Goal: Check status: Check status

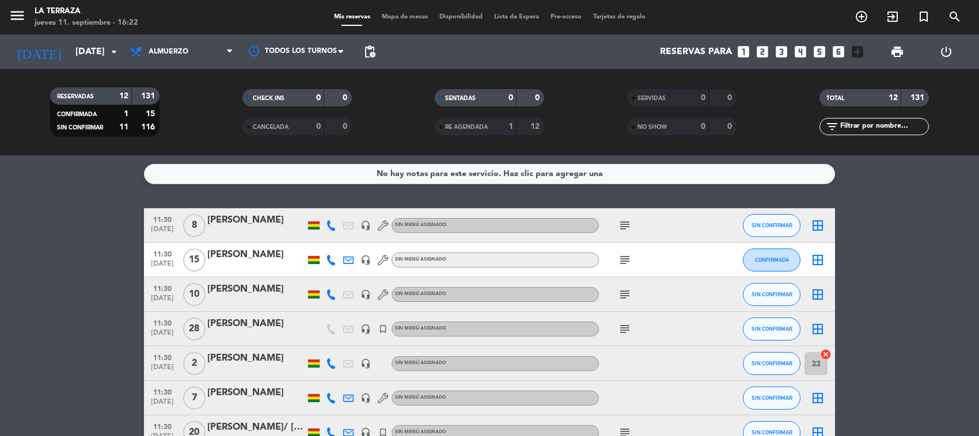
scroll to position [4, 0]
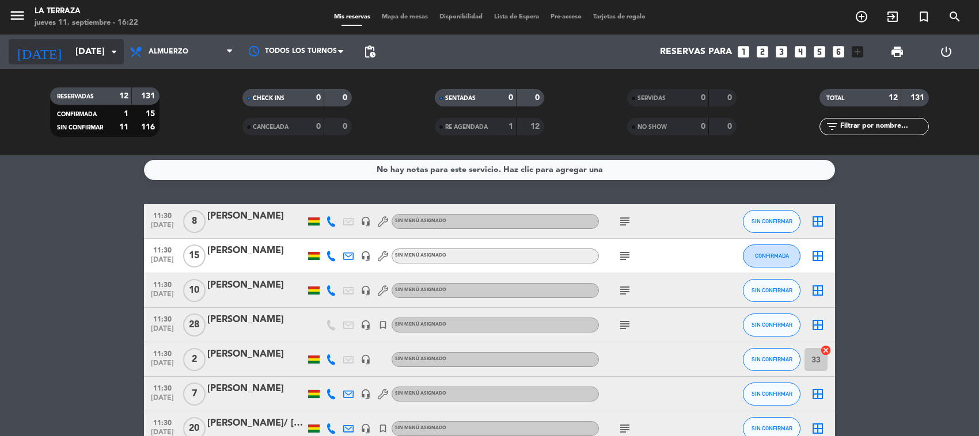
click at [111, 48] on icon "arrow_drop_down" at bounding box center [114, 52] width 14 height 14
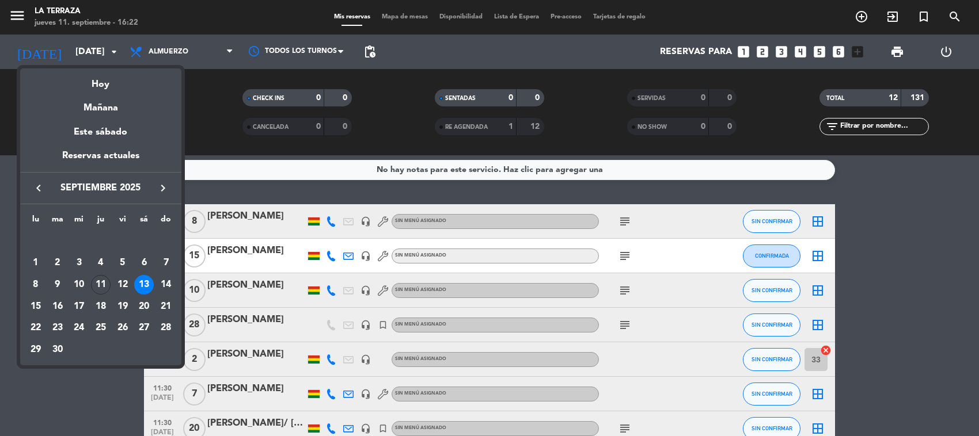
click at [147, 287] on div "13" at bounding box center [144, 285] width 20 height 20
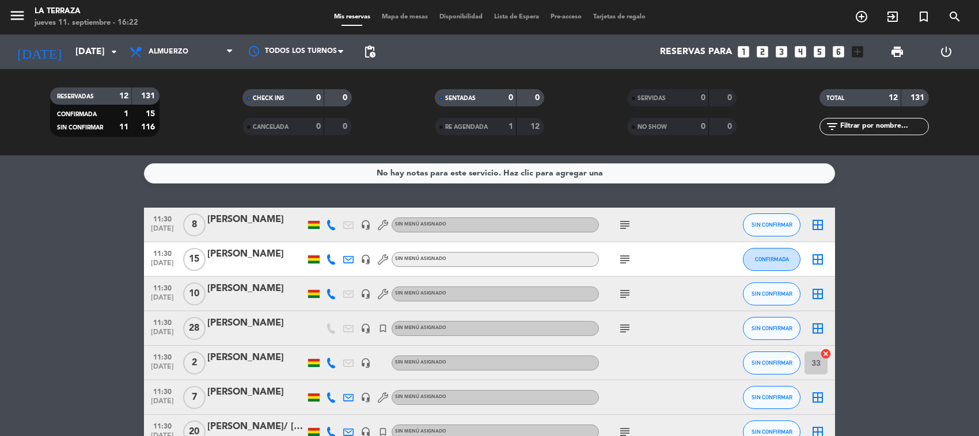
scroll to position [0, 0]
click at [621, 226] on icon "subject" at bounding box center [625, 226] width 14 height 14
click at [624, 260] on icon "subject" at bounding box center [625, 260] width 14 height 14
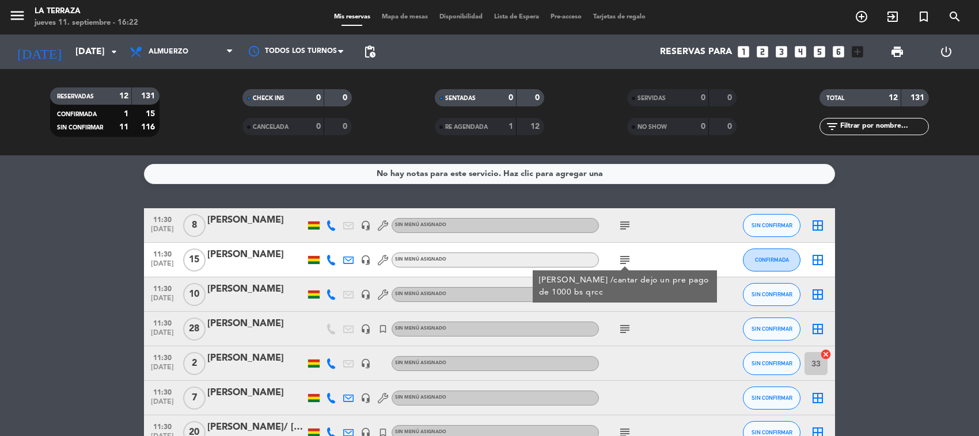
click at [626, 332] on icon "subject" at bounding box center [625, 329] width 14 height 14
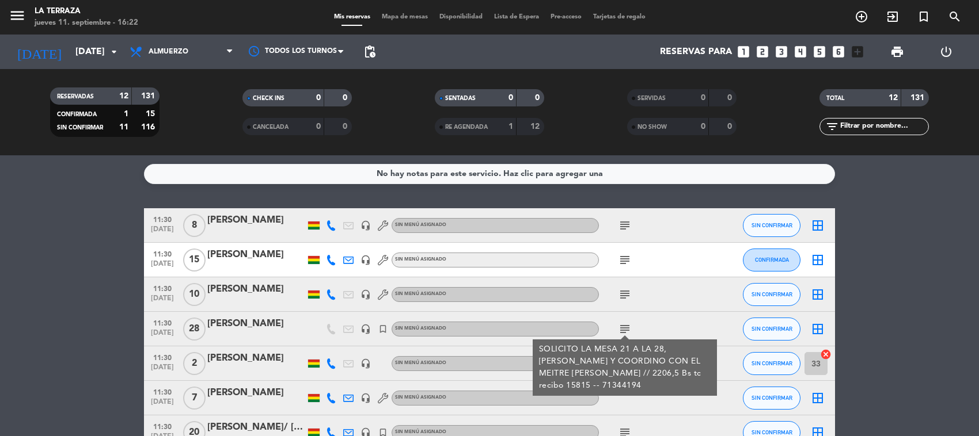
click at [622, 303] on div "subject" at bounding box center [651, 295] width 104 height 34
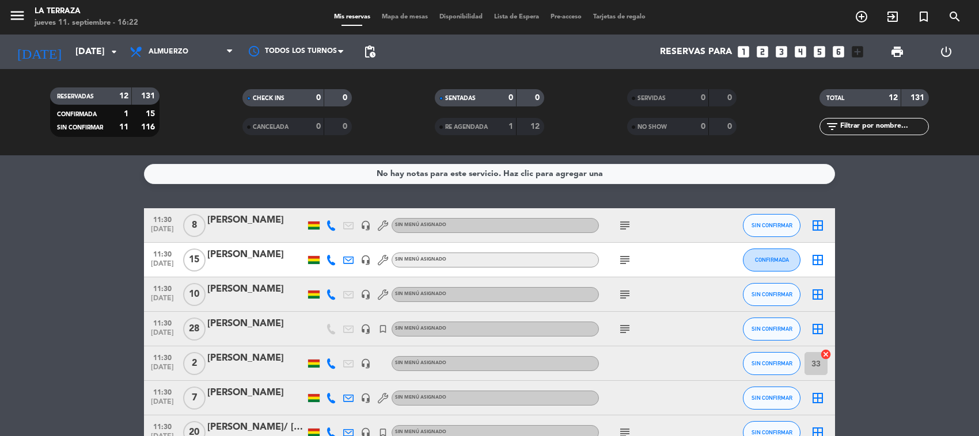
drag, startPoint x: 622, startPoint y: 287, endPoint x: 621, endPoint y: 293, distance: 5.9
click at [622, 291] on icon "subject" at bounding box center [625, 295] width 14 height 14
click at [625, 330] on icon "subject" at bounding box center [625, 329] width 14 height 14
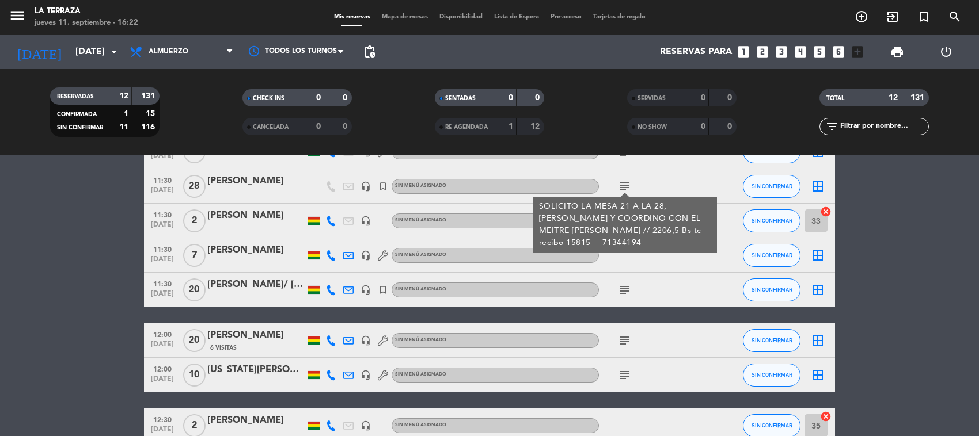
scroll to position [144, 0]
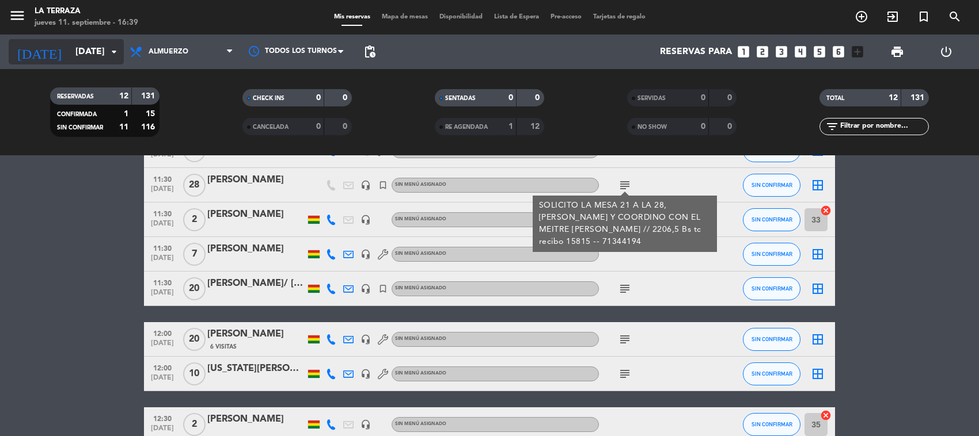
click at [79, 50] on input "[DATE]" at bounding box center [130, 52] width 121 height 22
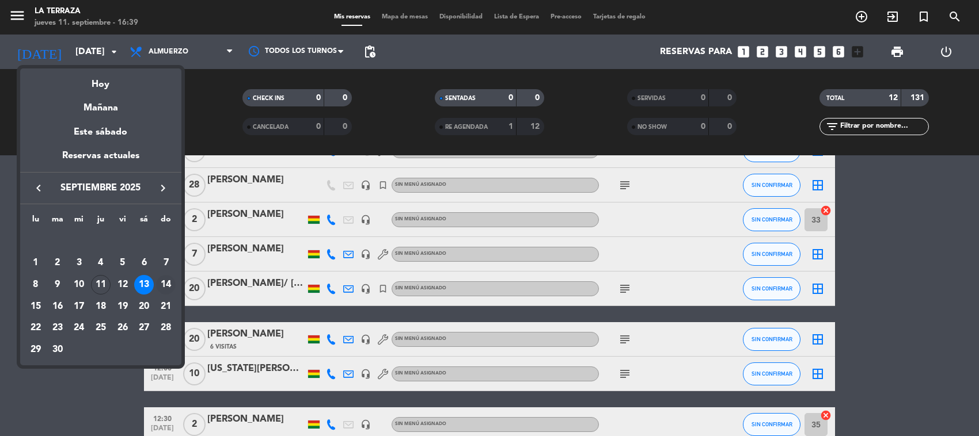
click at [162, 284] on div "14" at bounding box center [166, 285] width 20 height 20
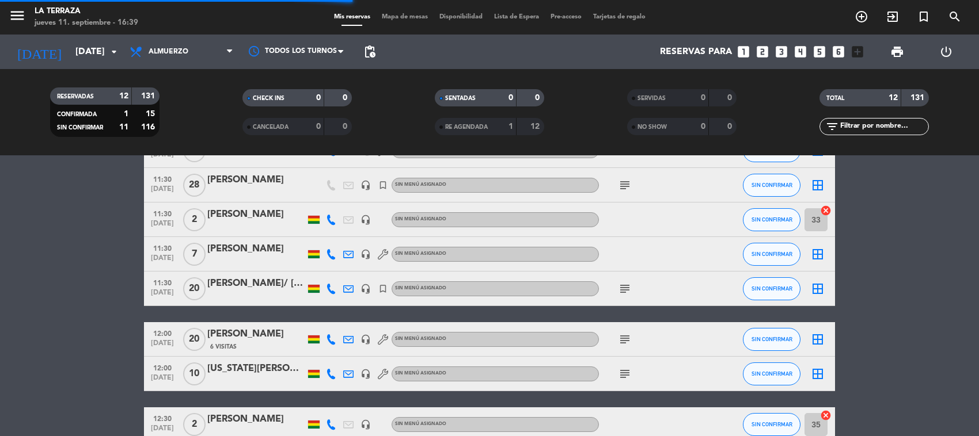
scroll to position [0, 0]
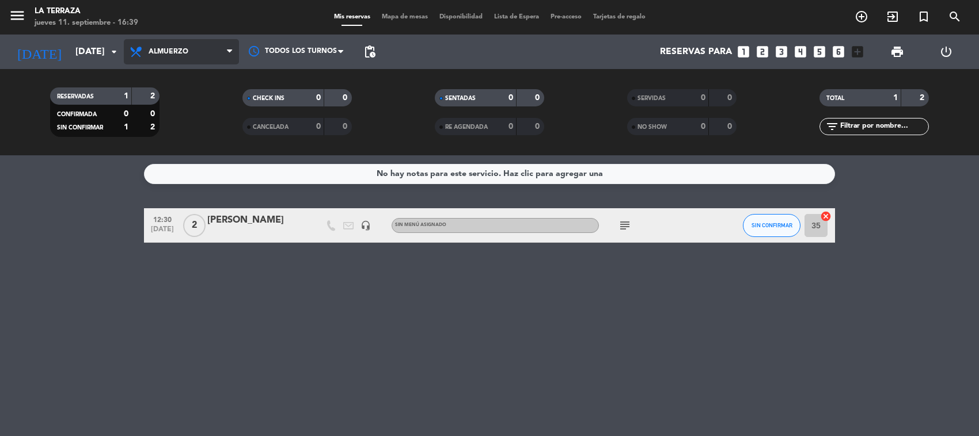
click at [184, 54] on span "Almuerzo" at bounding box center [169, 52] width 40 height 8
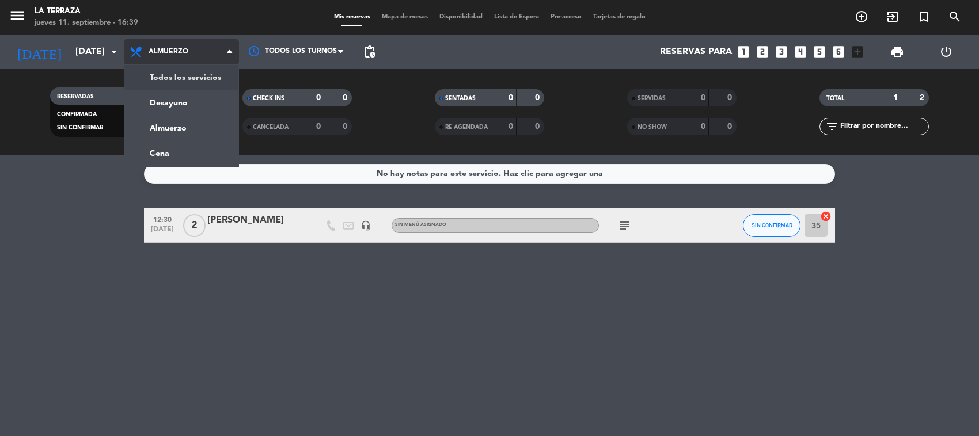
click at [189, 86] on div "menu La Terraza [DATE] 11. septiembre - 16:39 Mis reservas Mapa de mesas Dispon…" at bounding box center [489, 77] width 979 height 155
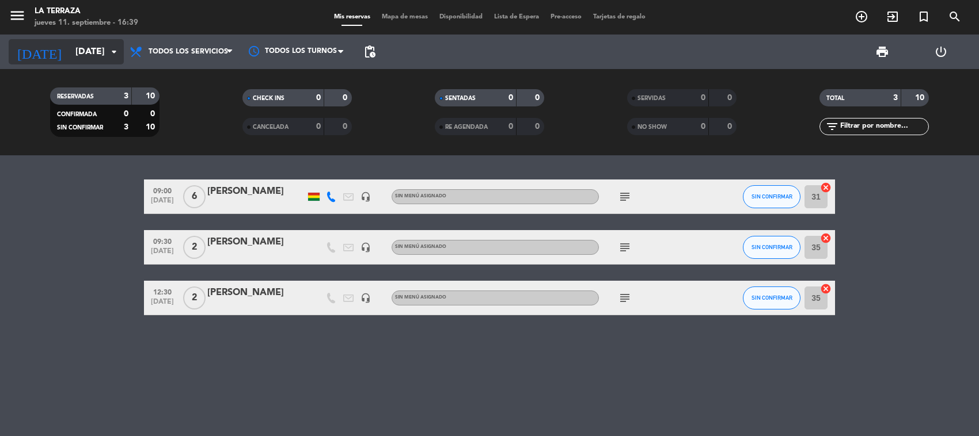
click at [101, 51] on input "[DATE]" at bounding box center [130, 52] width 121 height 22
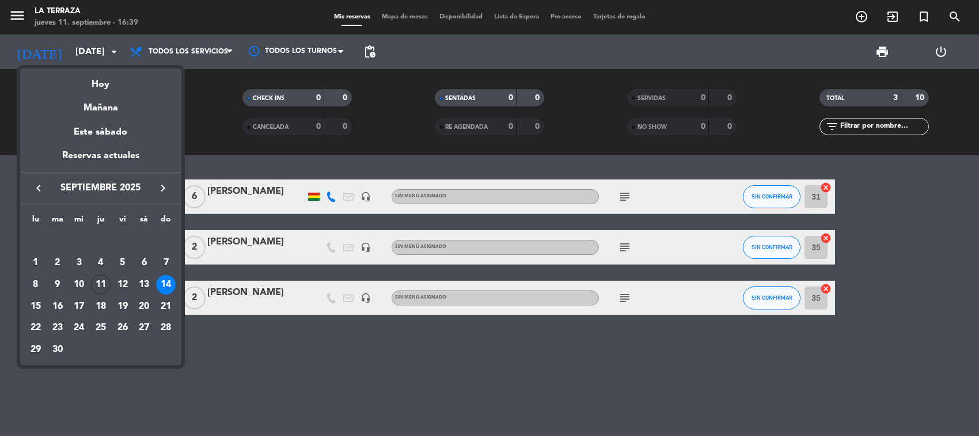
click at [104, 281] on div "11" at bounding box center [101, 285] width 20 height 20
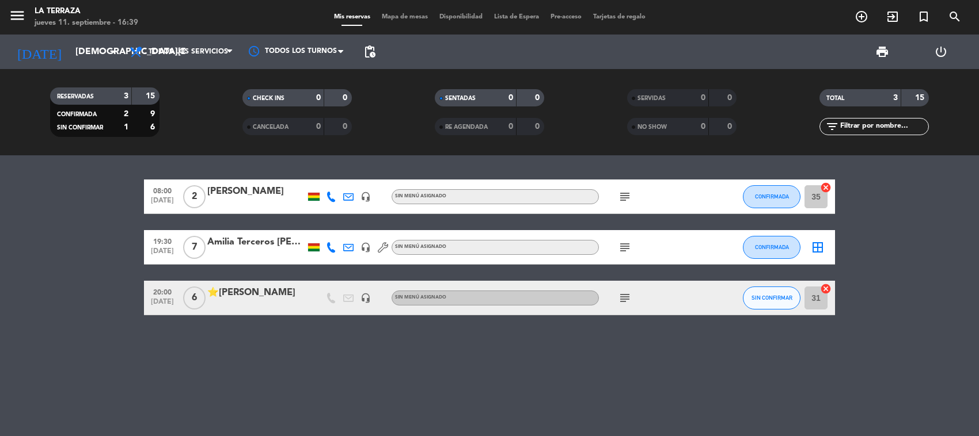
click at [616, 295] on span "subject" at bounding box center [624, 298] width 17 height 14
click at [622, 297] on icon "subject" at bounding box center [625, 298] width 14 height 14
click at [625, 298] on icon "subject" at bounding box center [625, 298] width 14 height 14
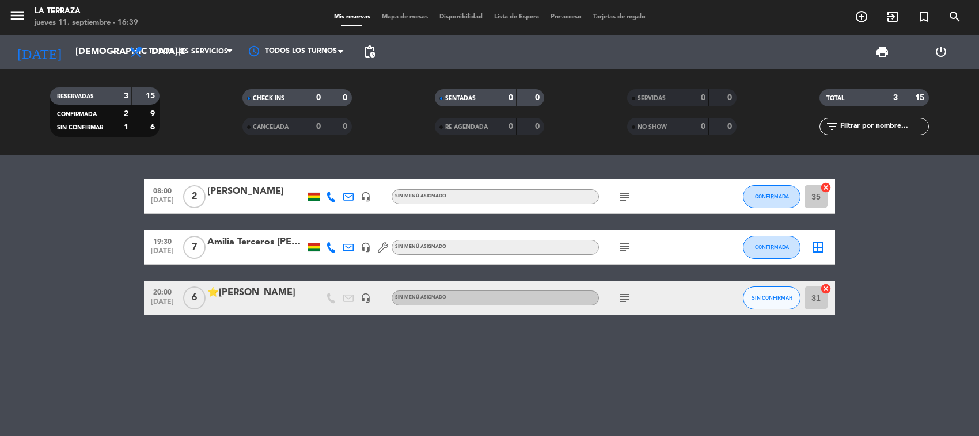
click at [625, 294] on icon "subject" at bounding box center [625, 298] width 14 height 14
click at [628, 251] on icon "subject" at bounding box center [625, 248] width 14 height 14
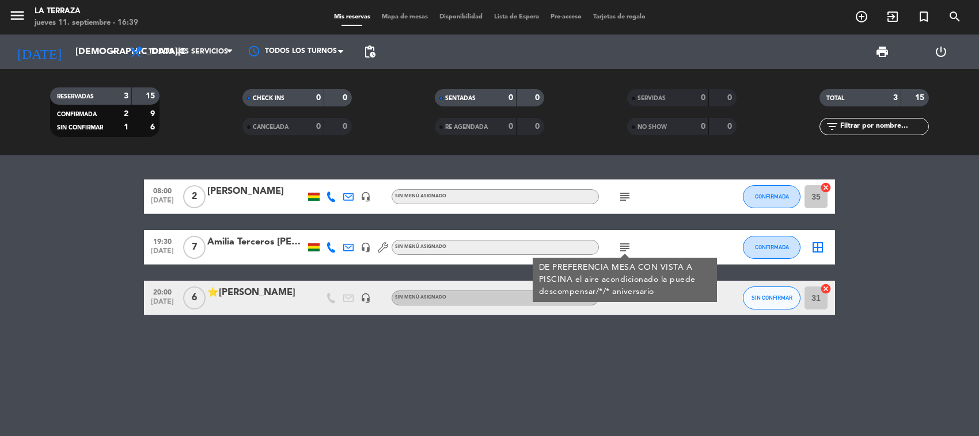
click at [622, 248] on icon "subject" at bounding box center [625, 248] width 14 height 14
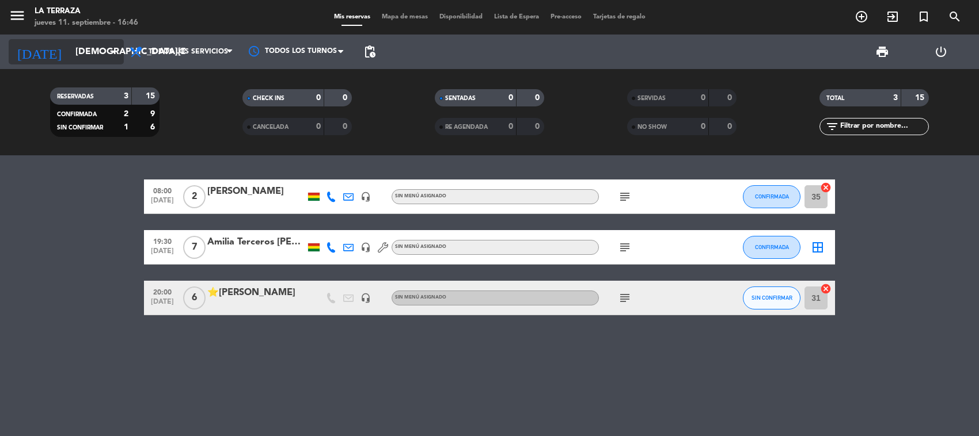
click at [81, 60] on input "[DEMOGRAPHIC_DATA][DATE]" at bounding box center [130, 52] width 121 height 22
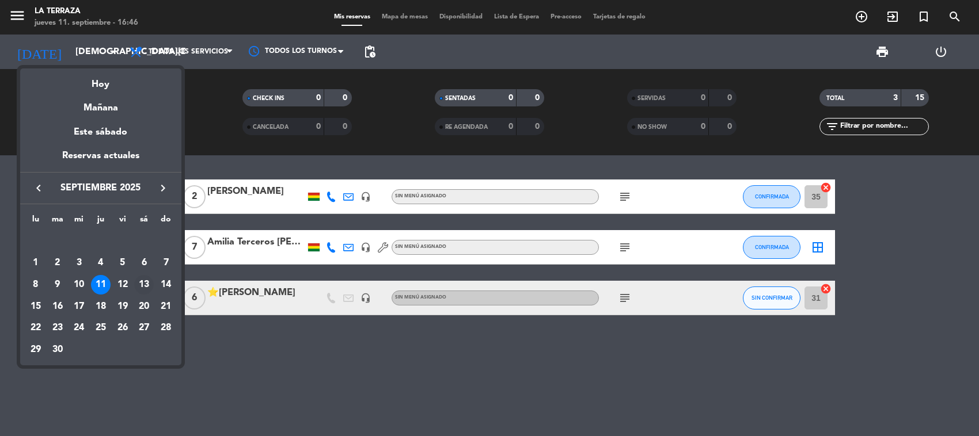
click at [149, 283] on div "13" at bounding box center [144, 285] width 20 height 20
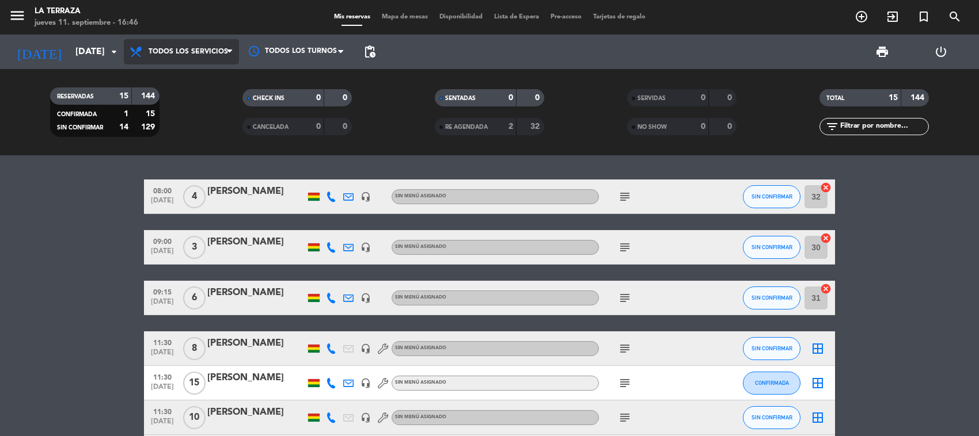
click at [205, 56] on span "Todos los servicios" at bounding box center [181, 51] width 115 height 25
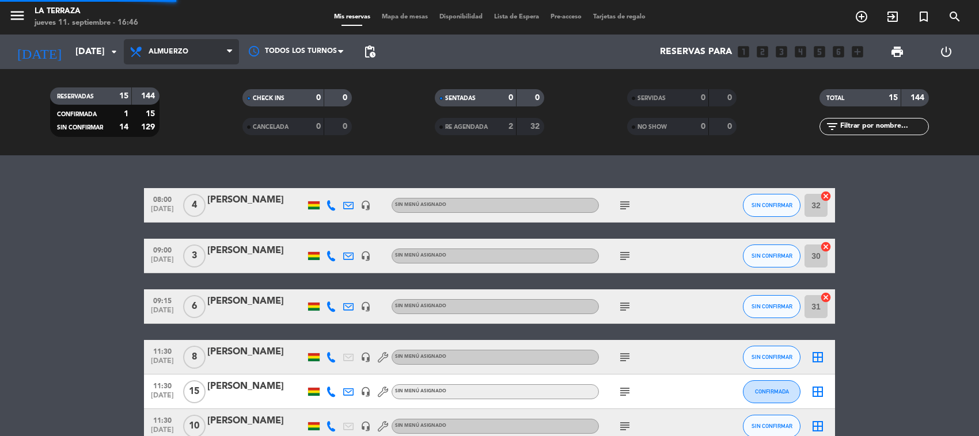
click at [191, 138] on div "menu La Terraza [DATE] 11. septiembre - 16:46 Mis reservas Mapa de mesas Dispon…" at bounding box center [489, 77] width 979 height 155
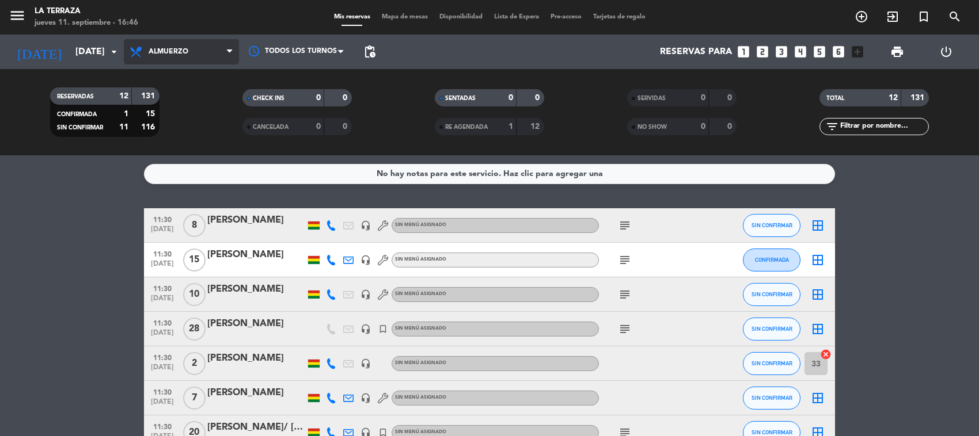
click at [174, 39] on span "Almuerzo" at bounding box center [181, 51] width 115 height 25
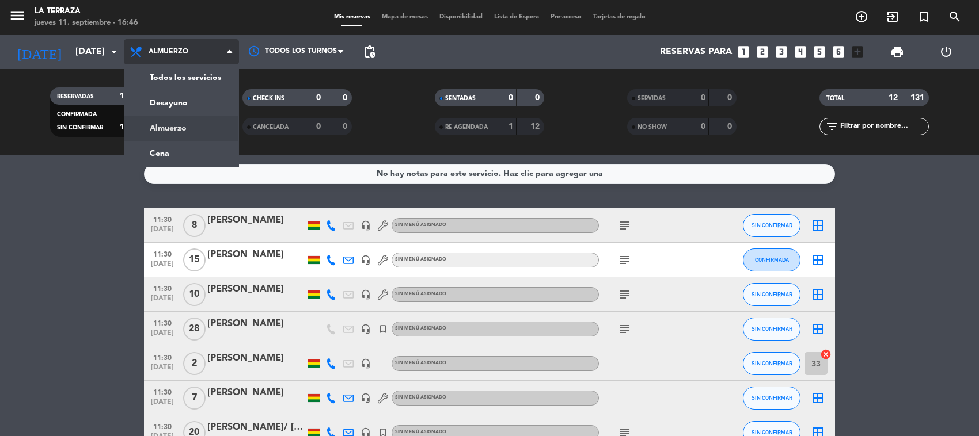
click at [172, 41] on span "Almuerzo" at bounding box center [181, 51] width 115 height 25
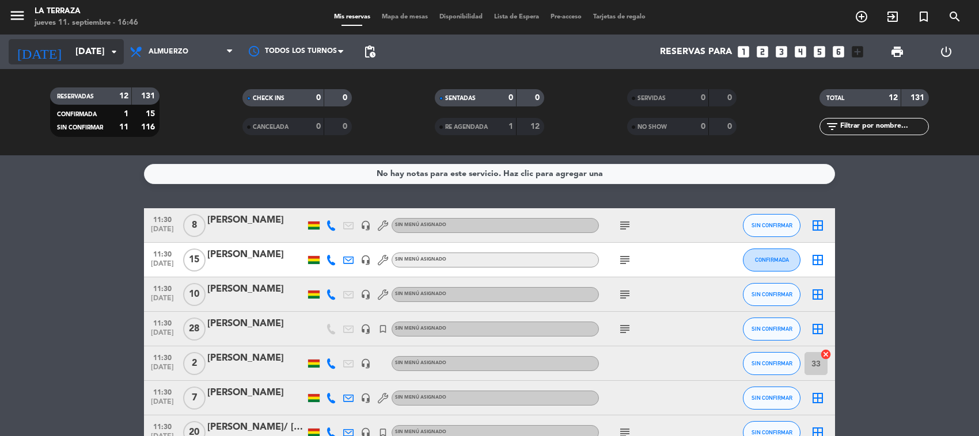
click at [93, 39] on div "[DATE] [DATE] arrow_drop_down" at bounding box center [66, 51] width 115 height 25
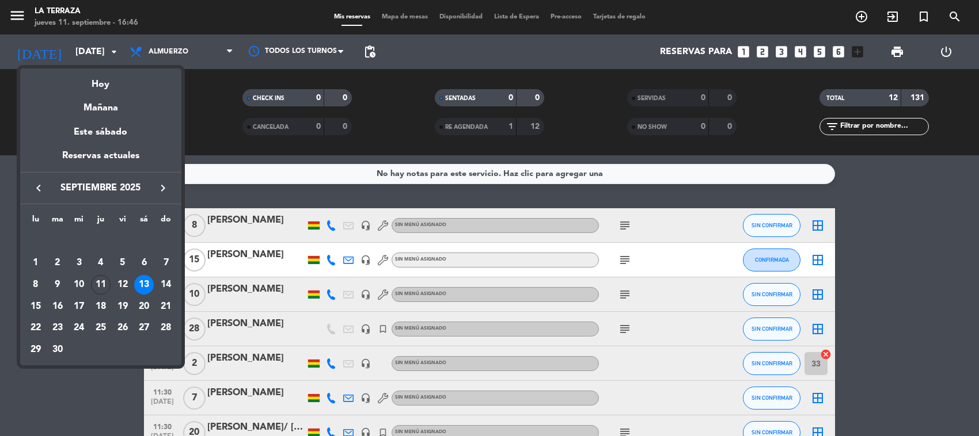
drag, startPoint x: 158, startPoint y: 285, endPoint x: 164, endPoint y: 283, distance: 6.2
click at [162, 284] on div "14" at bounding box center [166, 285] width 20 height 20
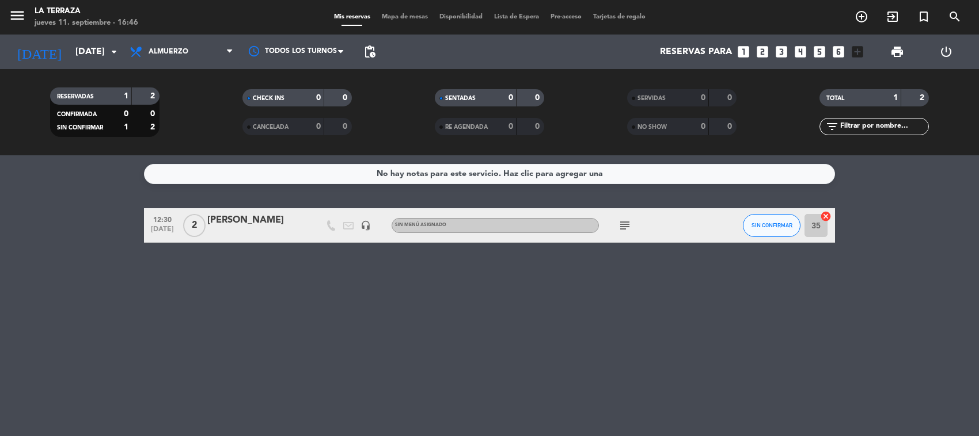
click at [622, 226] on icon "subject" at bounding box center [625, 226] width 14 height 14
click at [162, 48] on span "Almuerzo" at bounding box center [169, 52] width 40 height 8
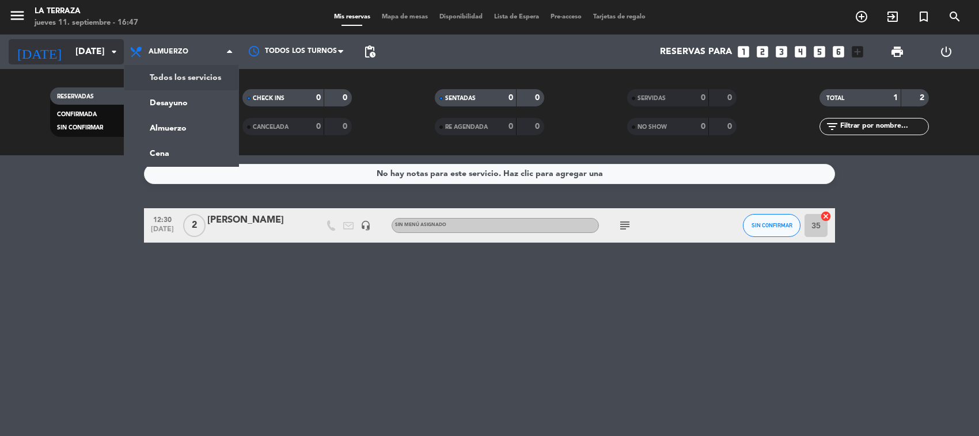
click at [98, 48] on input "[DATE]" at bounding box center [130, 52] width 121 height 22
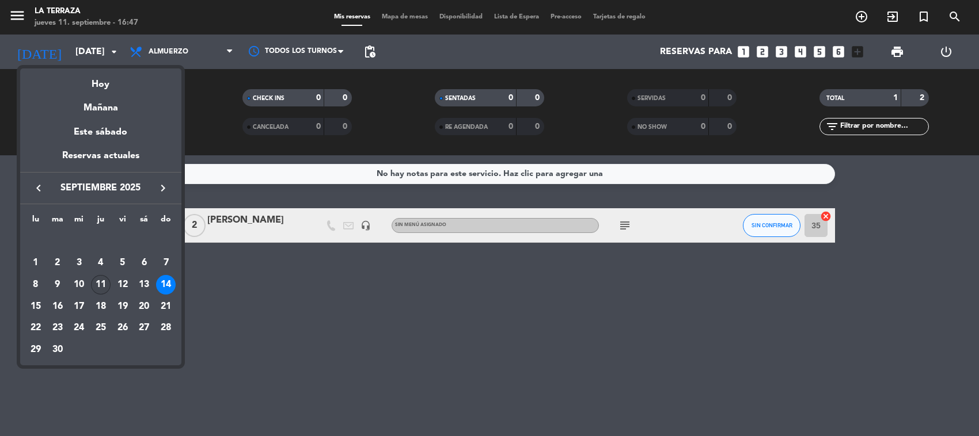
click at [101, 278] on div "11" at bounding box center [101, 285] width 20 height 20
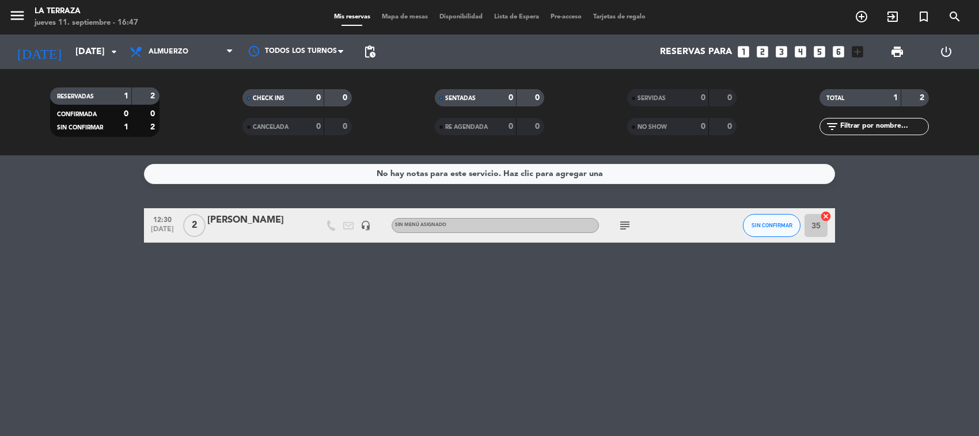
type input "[DEMOGRAPHIC_DATA][DATE]"
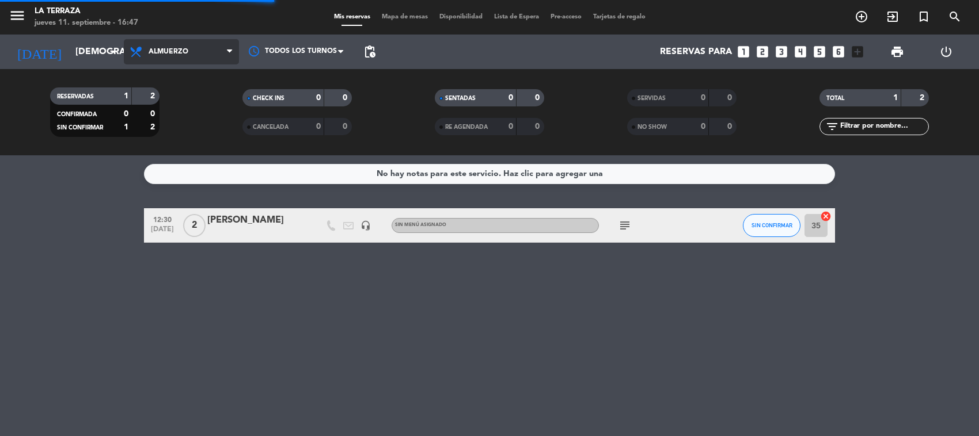
click at [156, 52] on span "Almuerzo" at bounding box center [169, 52] width 40 height 8
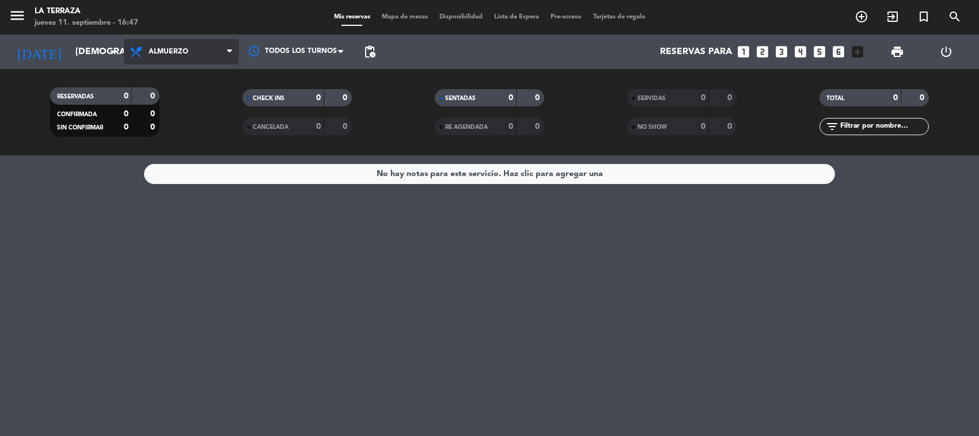
click at [188, 52] on span "Almuerzo" at bounding box center [181, 51] width 115 height 25
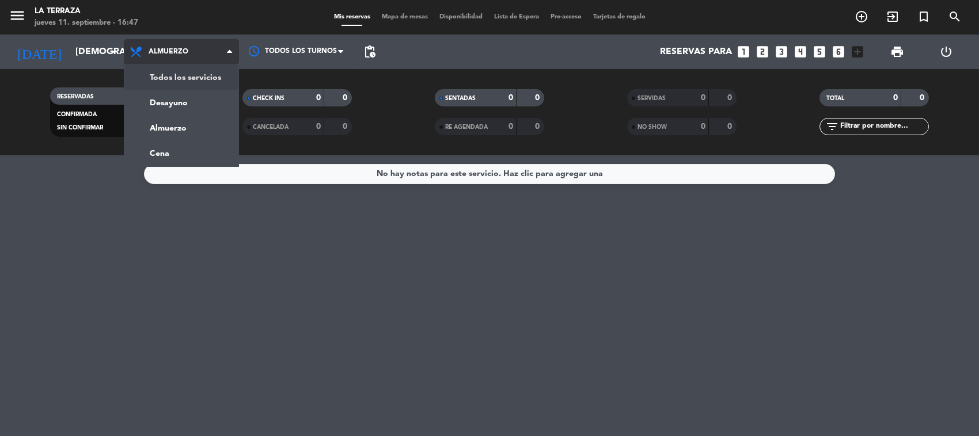
click at [188, 84] on div "menu La Terraza [DATE] 11. septiembre - 16:47 Mis reservas Mapa de mesas Dispon…" at bounding box center [489, 77] width 979 height 155
